Goal: Information Seeking & Learning: Learn about a topic

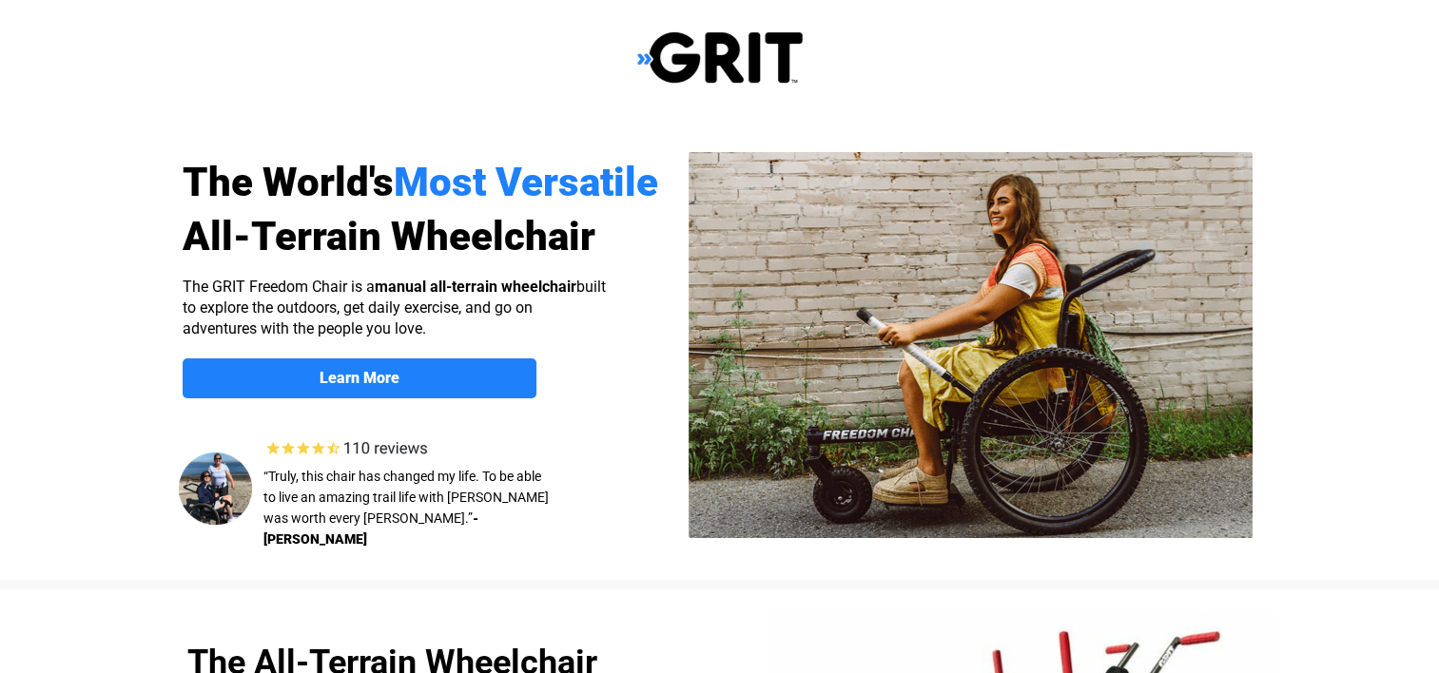
select select "US"
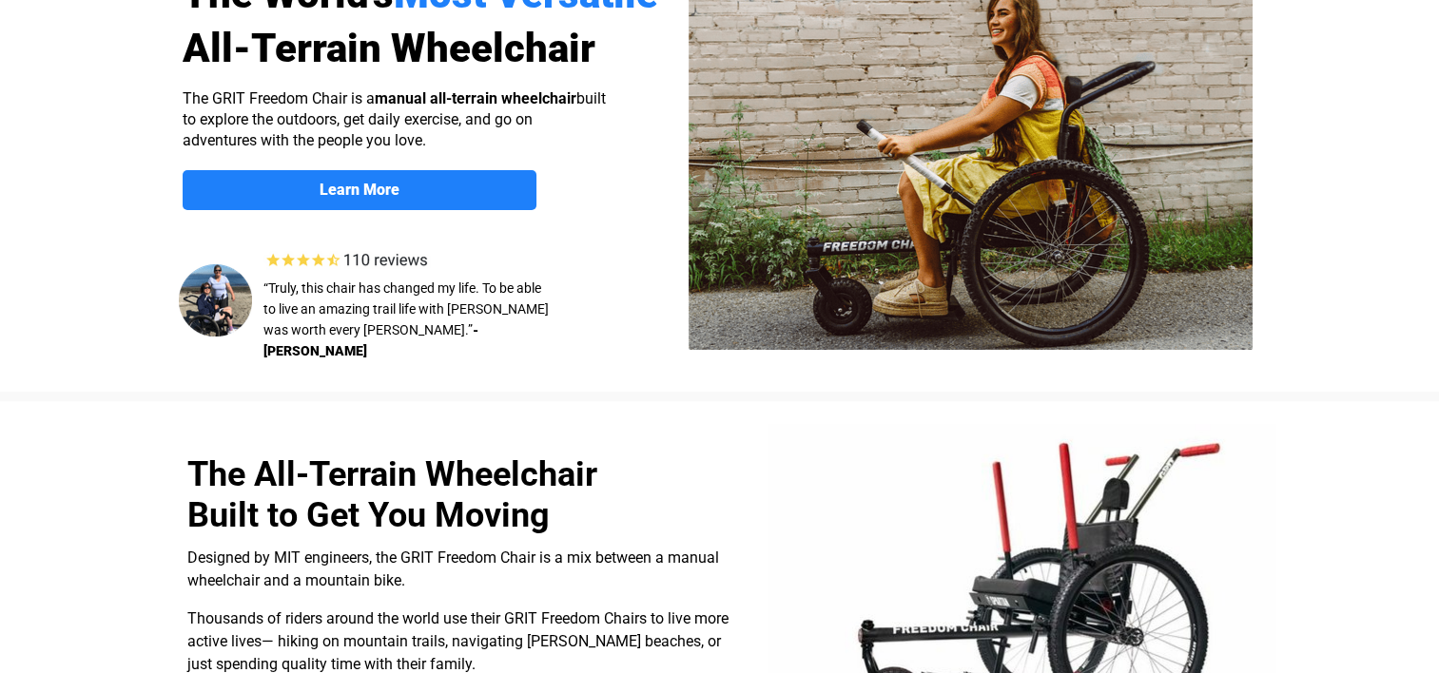
scroll to position [364, 0]
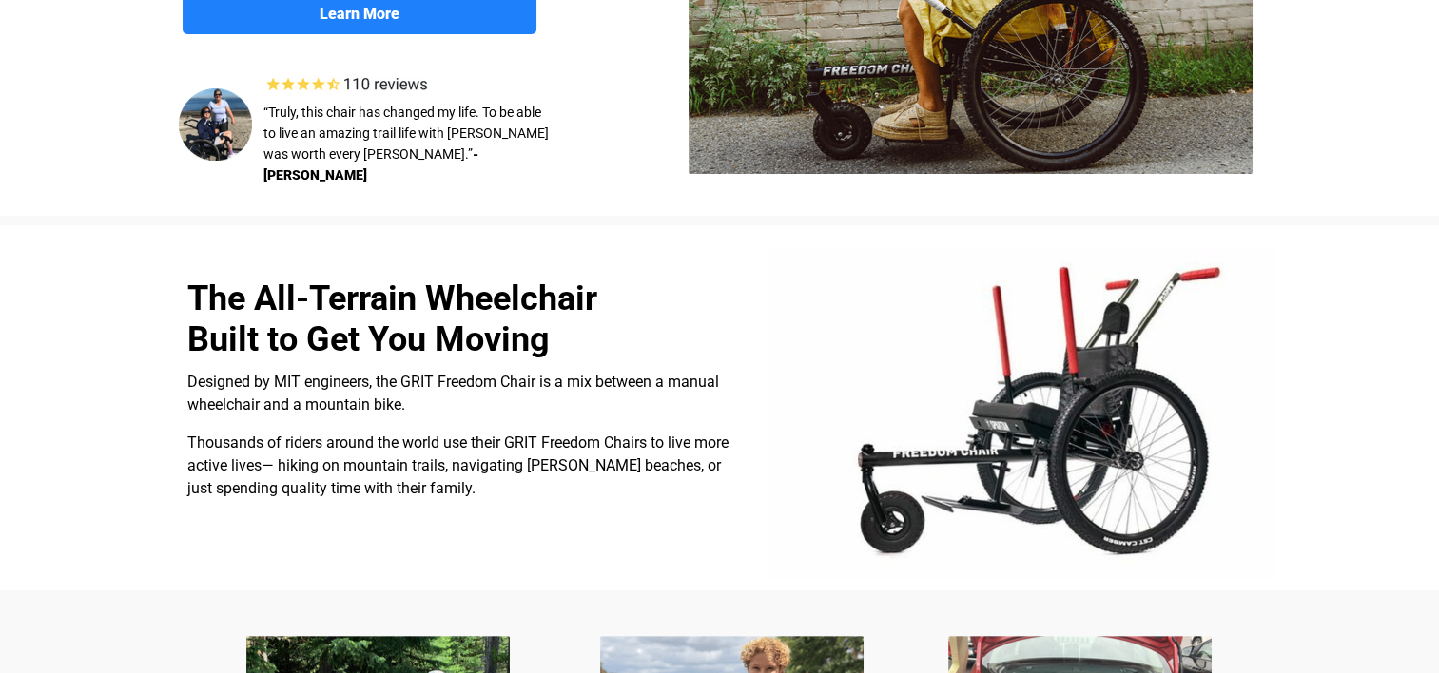
click at [535, 409] on div "Designed by MIT engineers, the GRIT Freedom Chair is a mix between a manual whe…" at bounding box center [465, 435] width 556 height 129
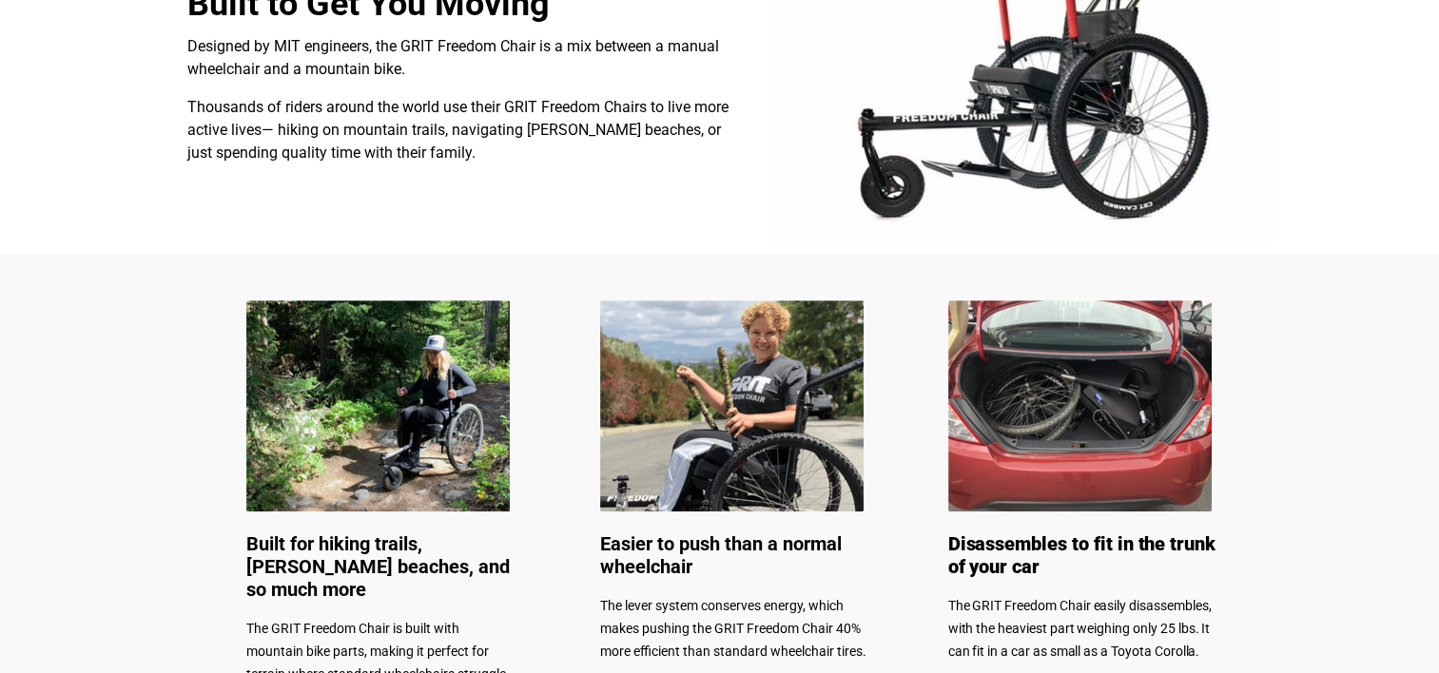
scroll to position [707, 0]
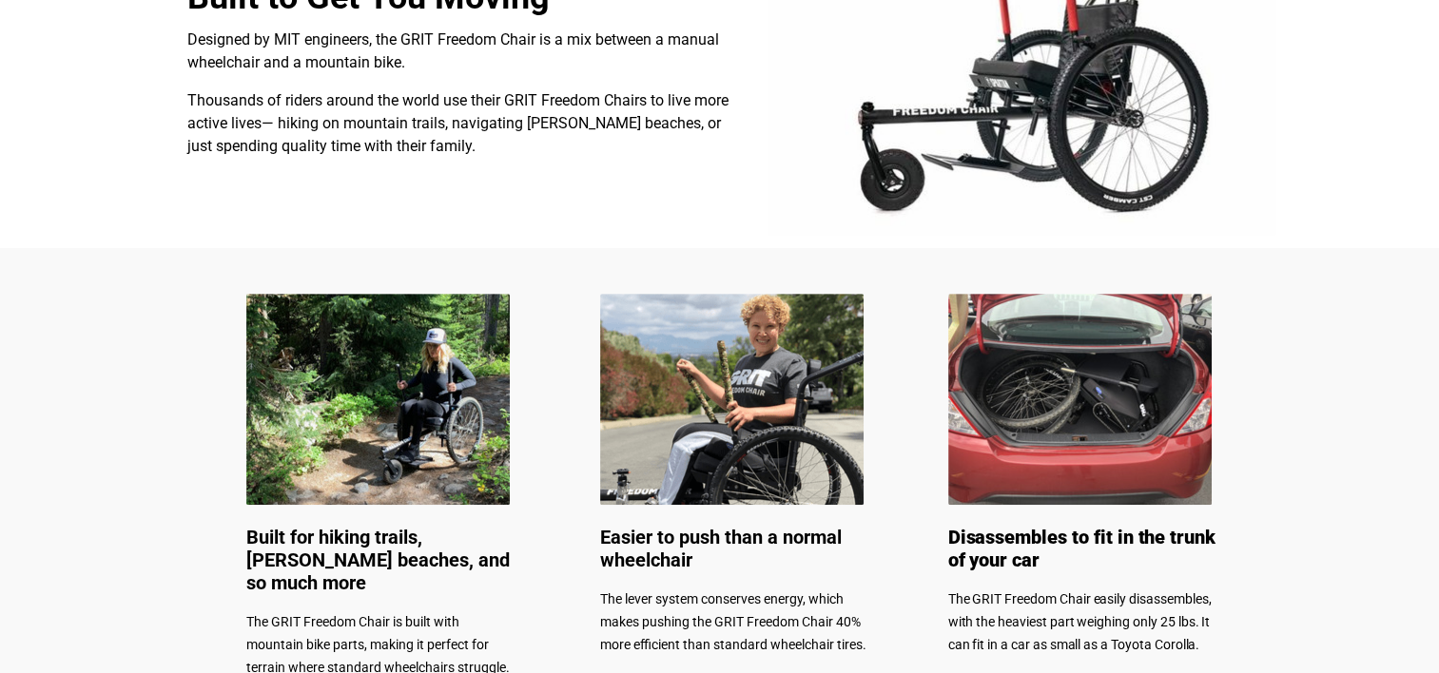
click at [397, 386] on img at bounding box center [377, 399] width 263 height 211
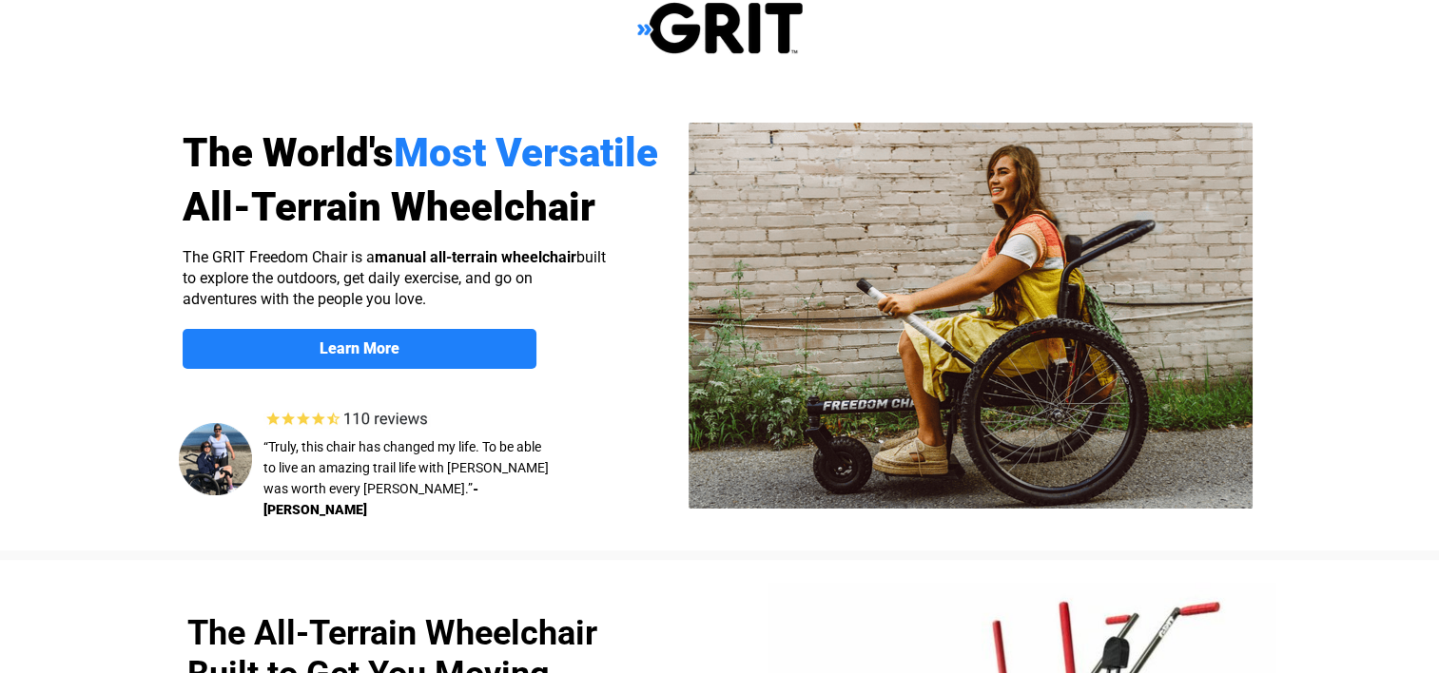
scroll to position [0, 0]
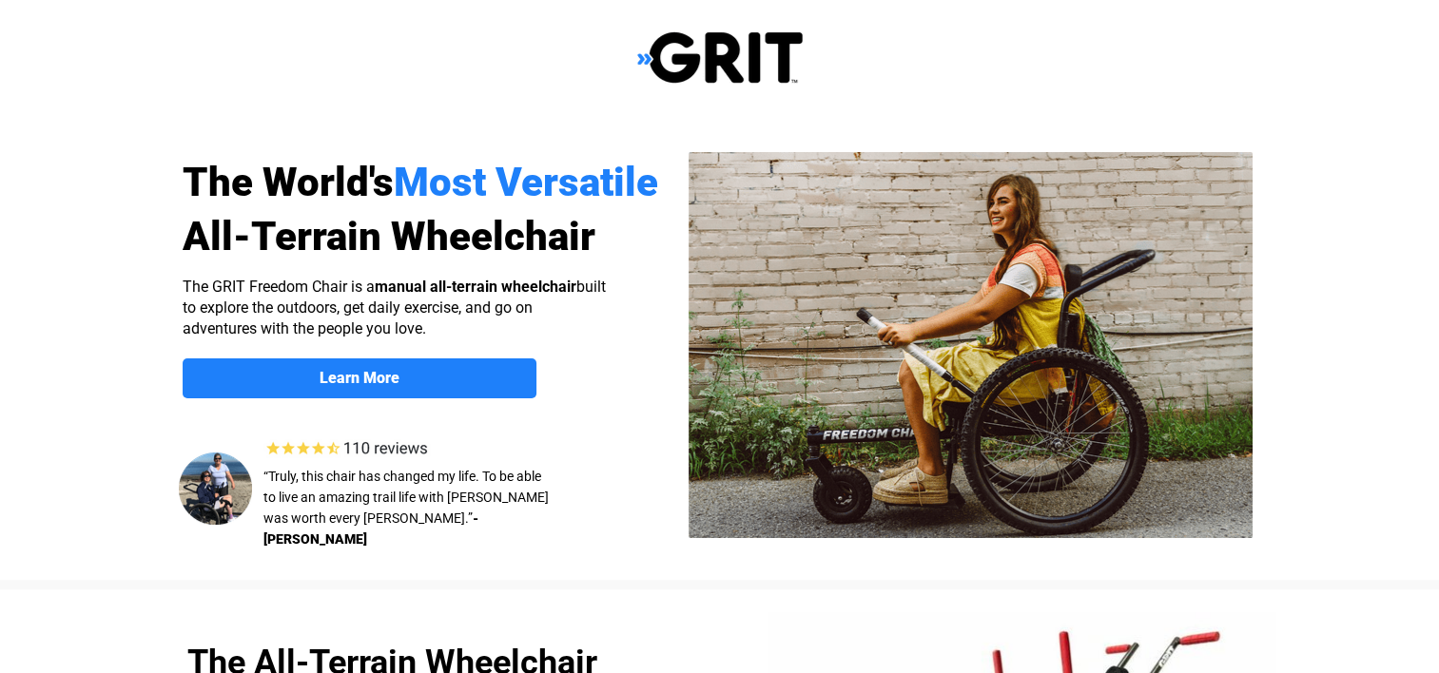
click at [646, 57] on img at bounding box center [719, 57] width 165 height 54
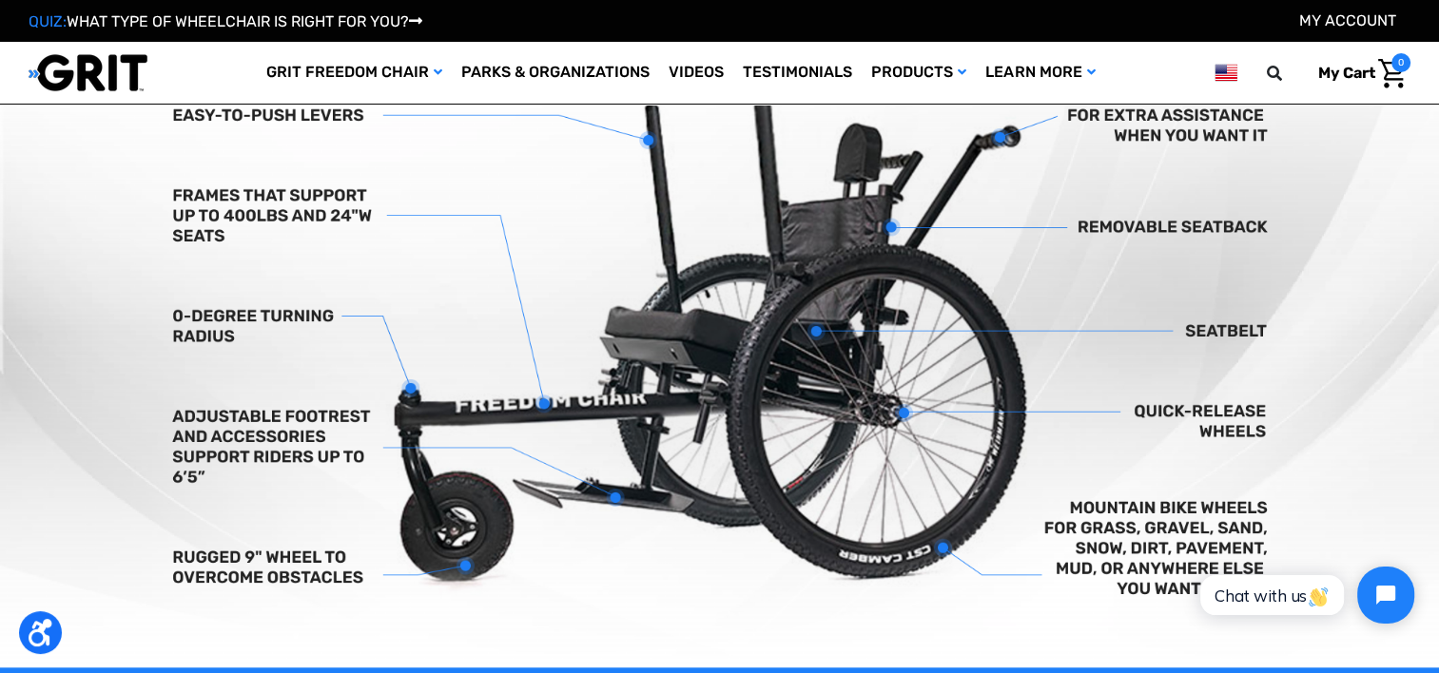
scroll to position [733, 0]
